Goal: Check status: Check status

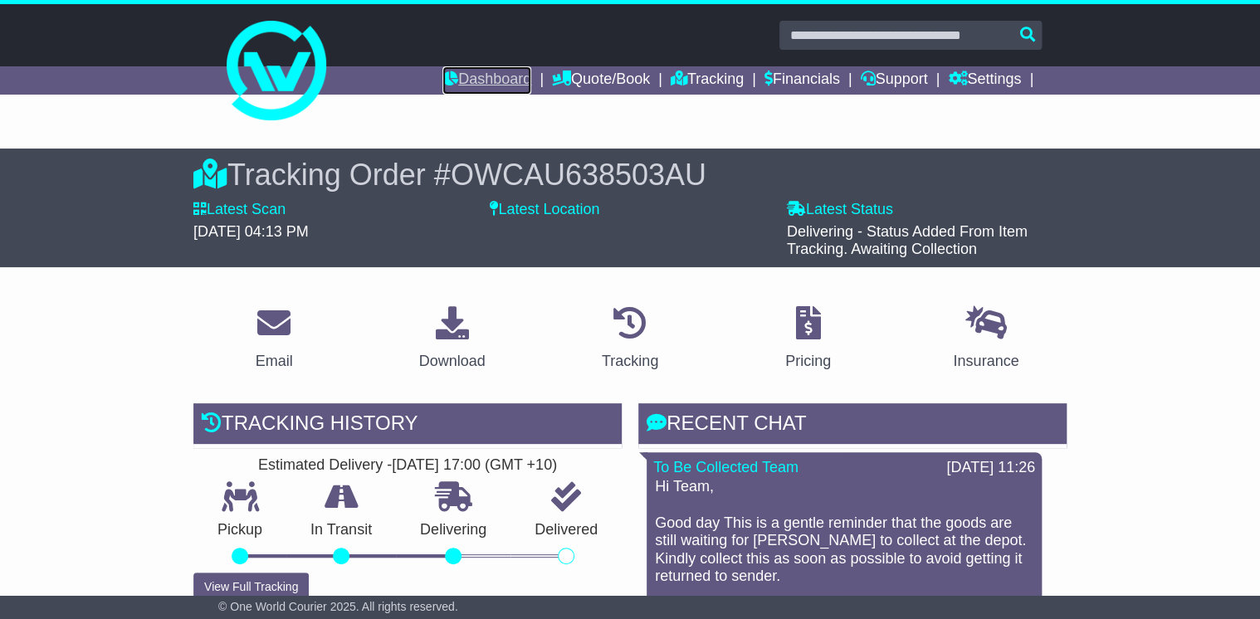
click at [488, 83] on link "Dashboard" at bounding box center [486, 80] width 89 height 28
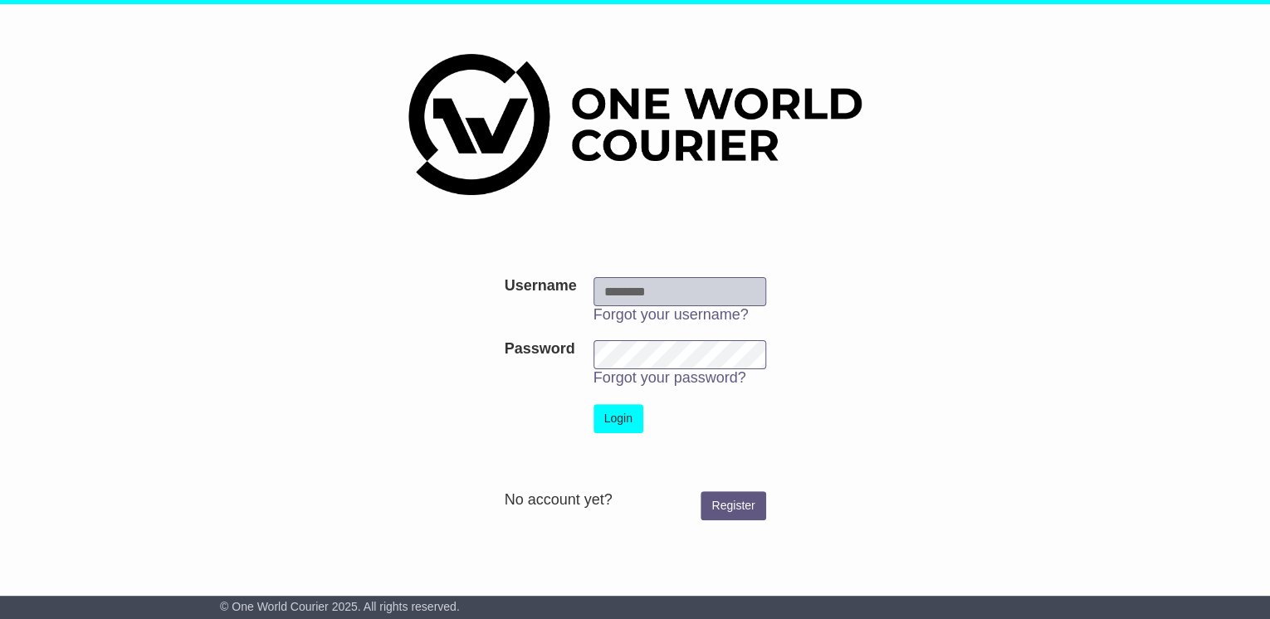
type input "**********"
click at [616, 423] on button "Login" at bounding box center [619, 418] width 50 height 29
